Goal: Find contact information: Find contact information

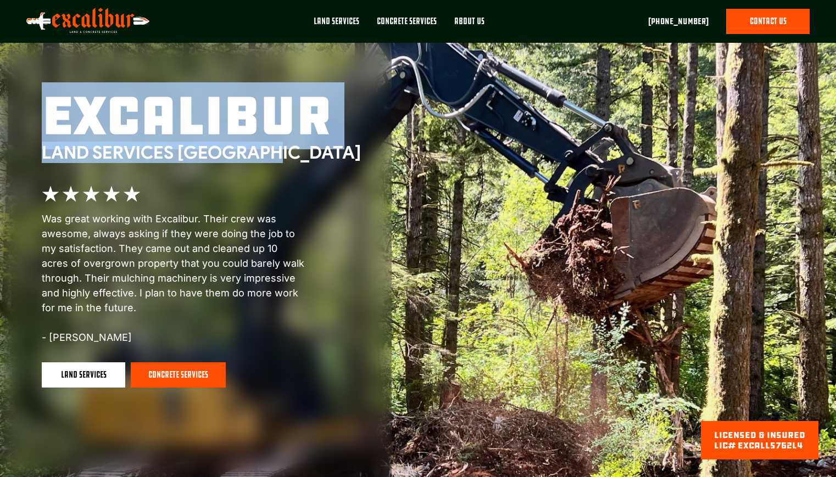
drag, startPoint x: 47, startPoint y: 119, endPoint x: 281, endPoint y: 151, distance: 236.2
click at [281, 151] on div "excalibur Land Services Northwest" at bounding box center [201, 127] width 319 height 74
copy div "excalibur Land Services Northwest"
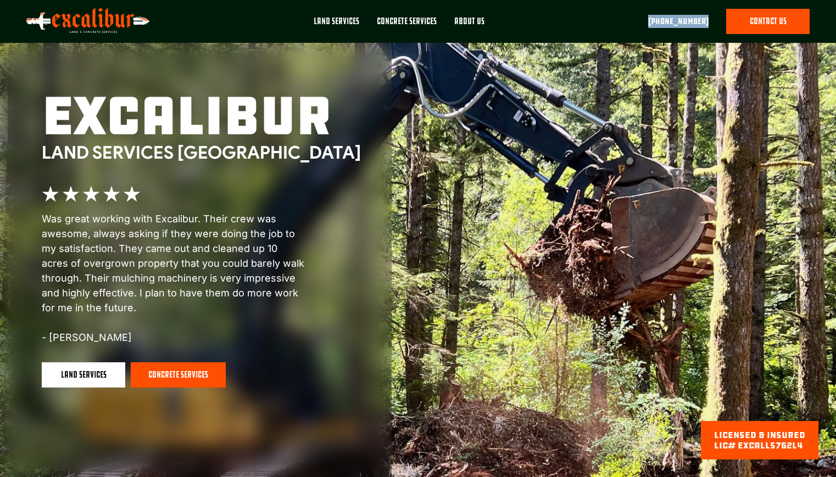
drag, startPoint x: 710, startPoint y: 21, endPoint x: 652, endPoint y: 21, distance: 57.7
click at [652, 21] on div "close Contact us land services Land Services Blackberry Removal Gravel Road Bui…" at bounding box center [418, 21] width 836 height 43
copy link "[PHONE_NUMBER]"
click at [477, 21] on div "About Us" at bounding box center [469, 21] width 30 height 12
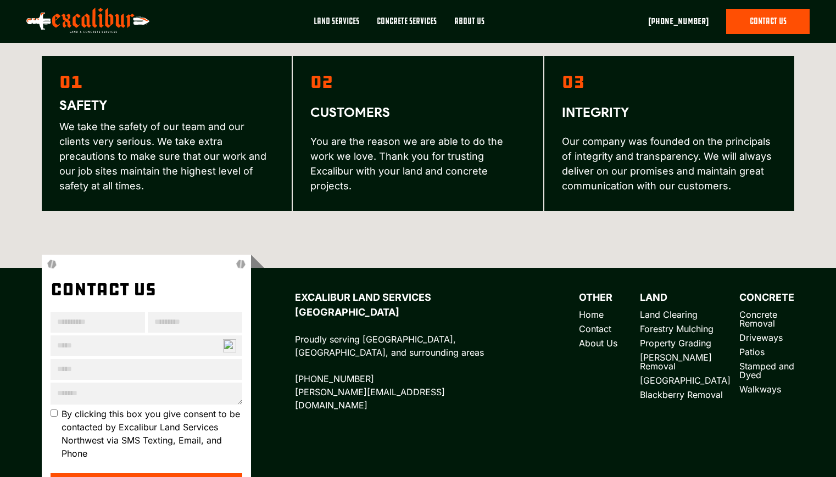
scroll to position [1605, 0]
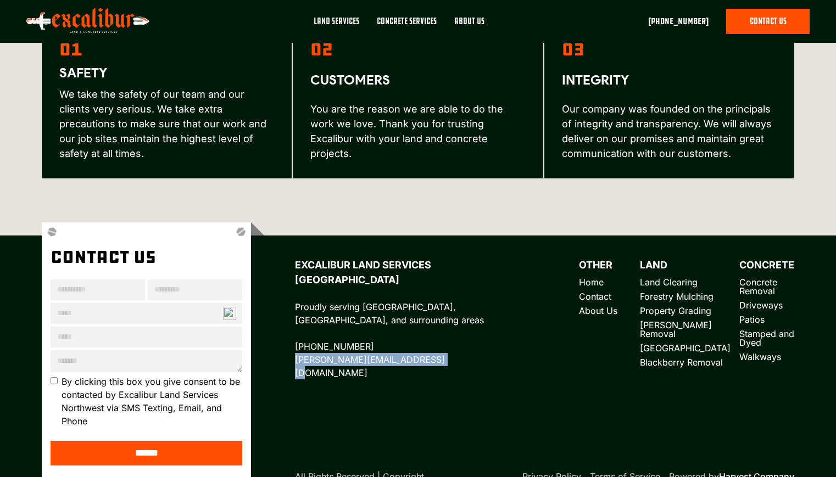
drag, startPoint x: 293, startPoint y: 330, endPoint x: 430, endPoint y: 336, distance: 136.9
click at [430, 336] on div "Excalibur Land Services Northwest Proudly serving Pierce County, King County, a…" at bounding box center [522, 357] width 543 height 270
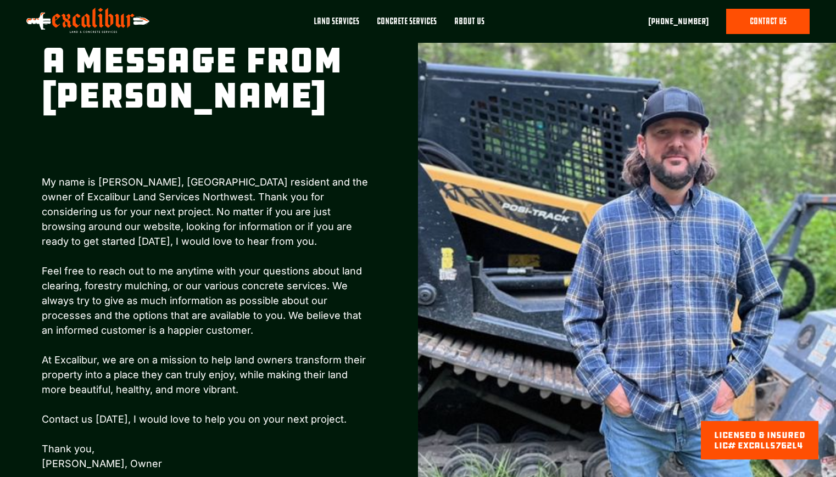
scroll to position [1092, 0]
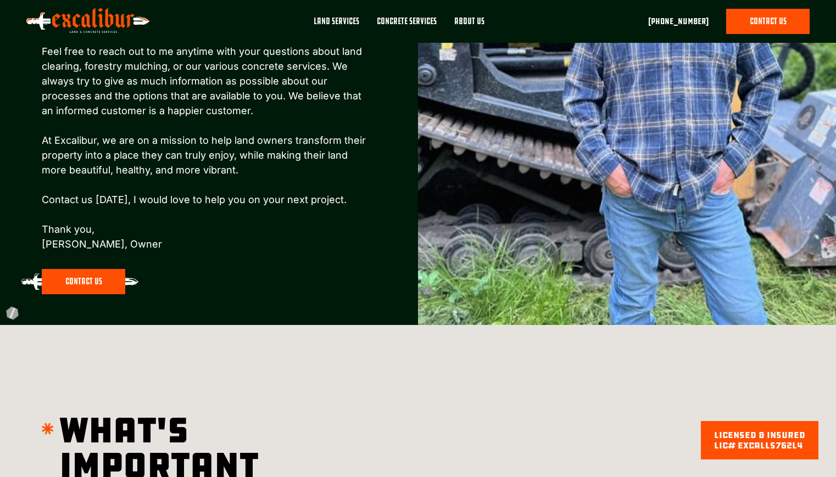
click at [72, 269] on link "contact us" at bounding box center [84, 281] width 84 height 25
